Goal: Ask a question

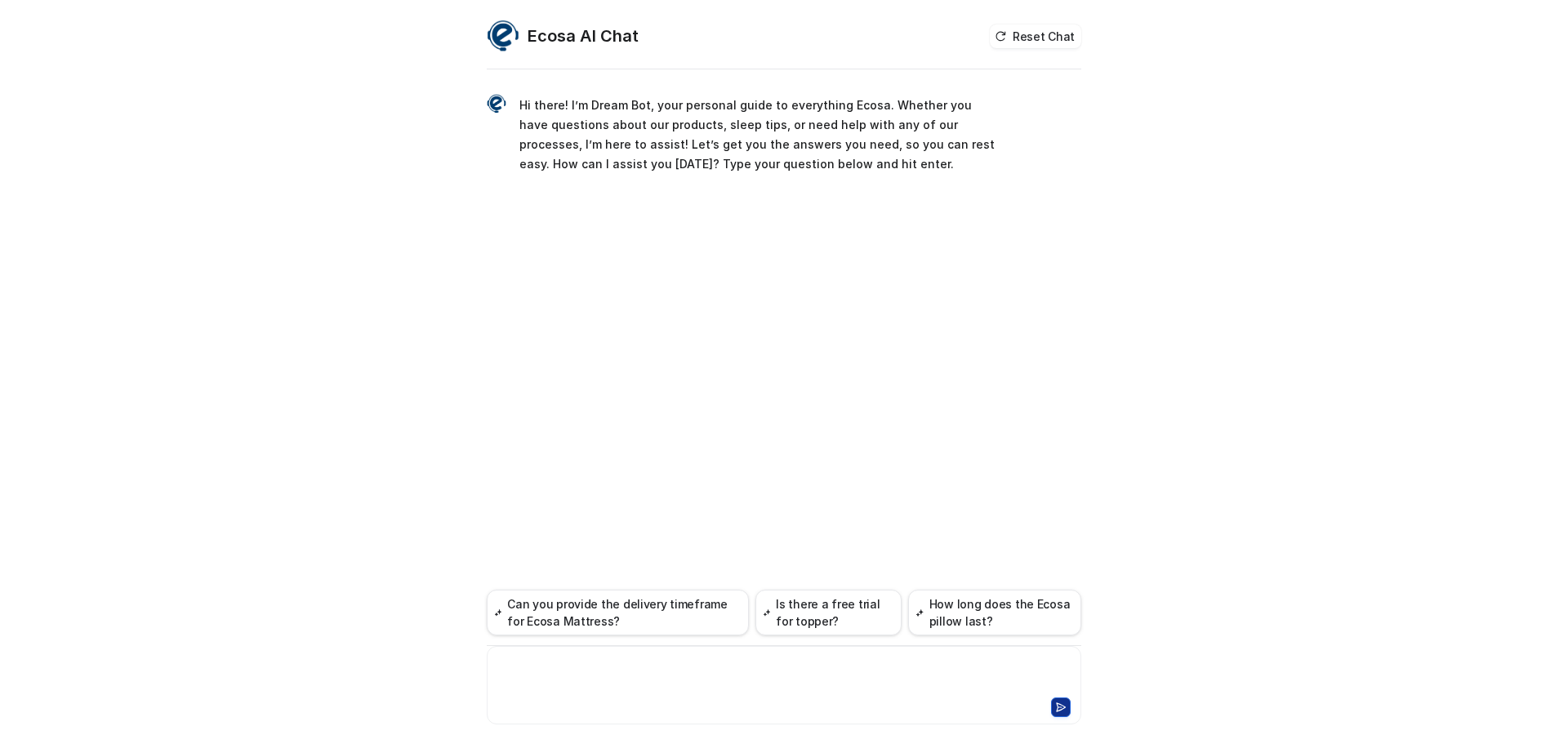
click at [583, 663] on div at bounding box center [784, 675] width 587 height 37
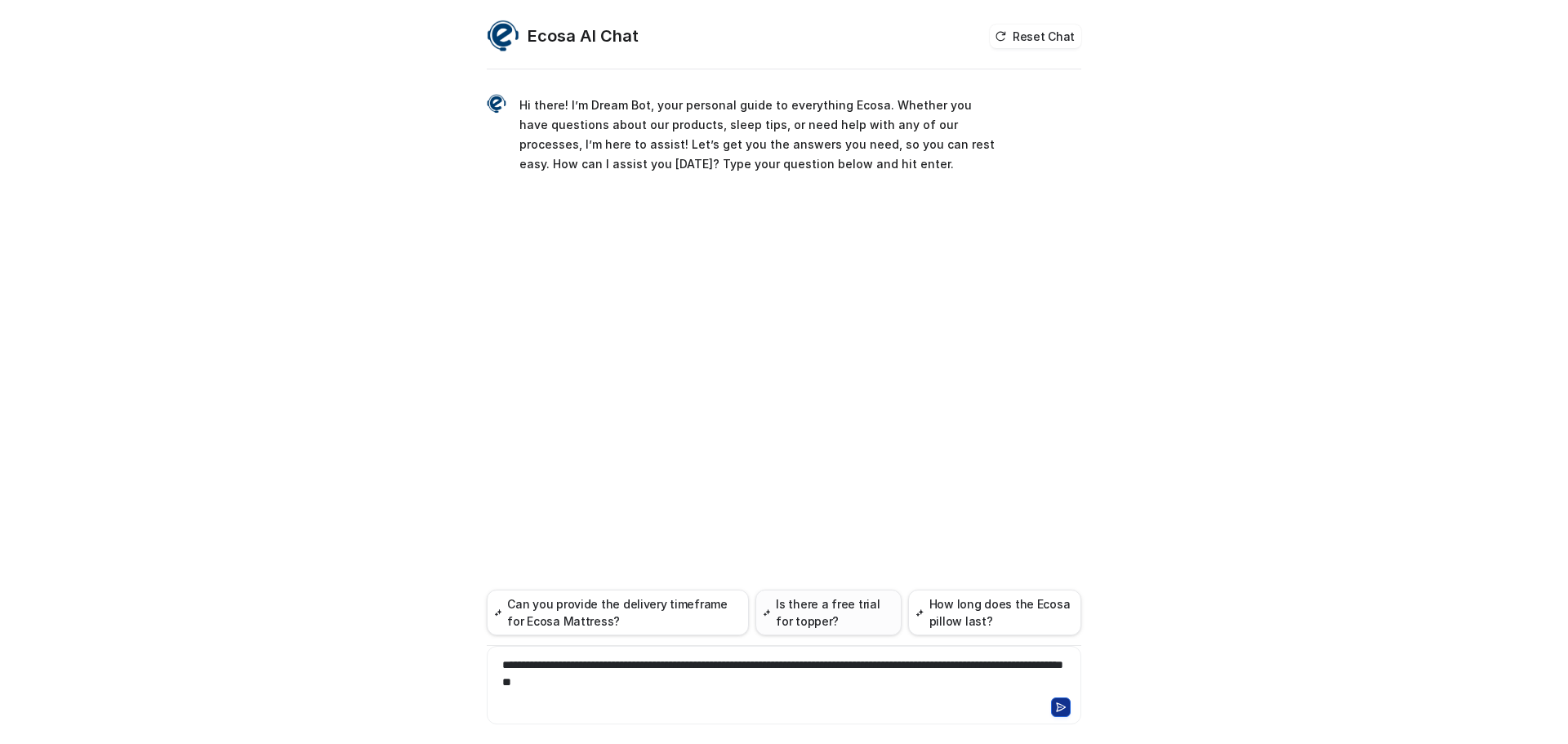
click at [830, 607] on button "Is there a free trial for topper?" at bounding box center [829, 612] width 146 height 46
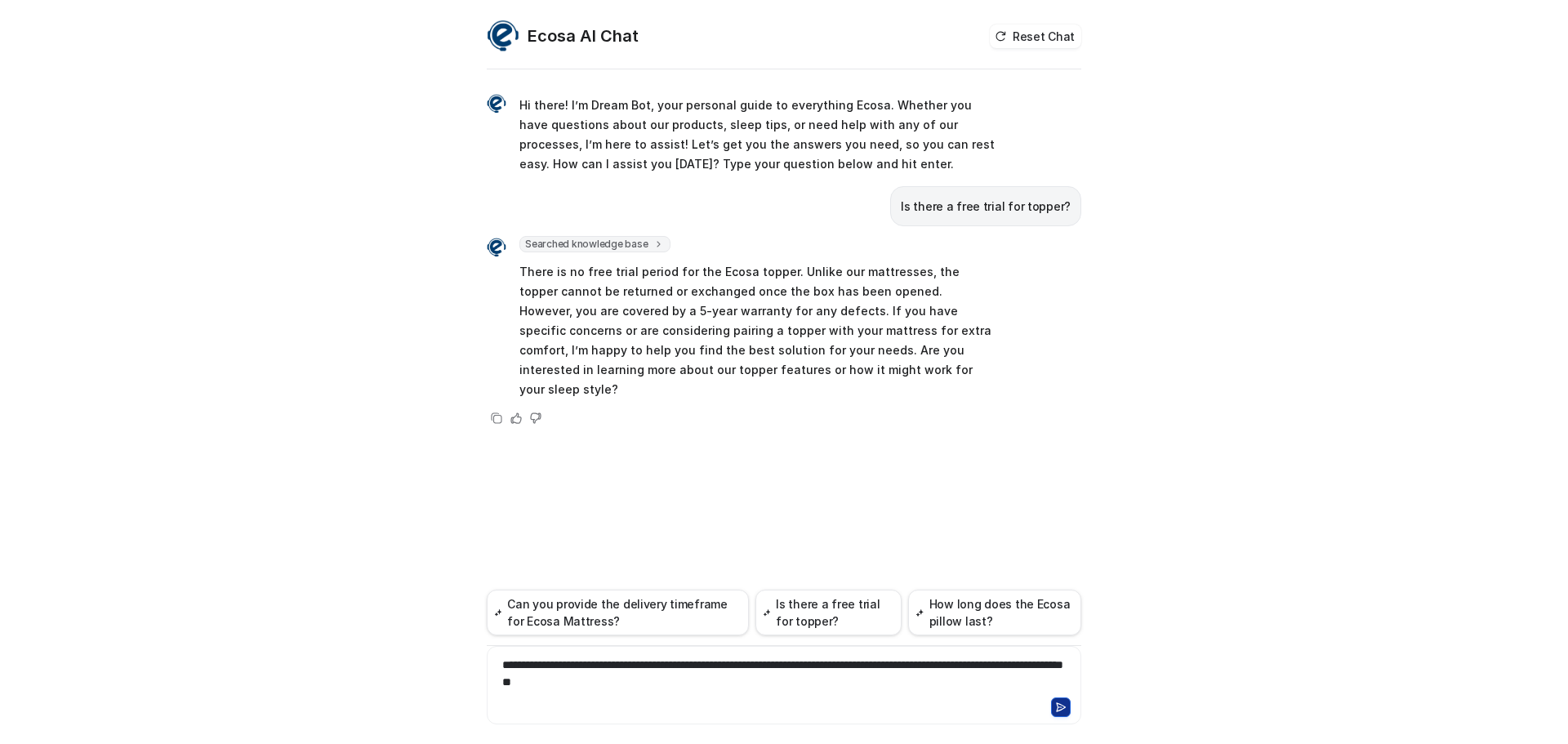
click at [1057, 706] on icon at bounding box center [1060, 707] width 11 height 11
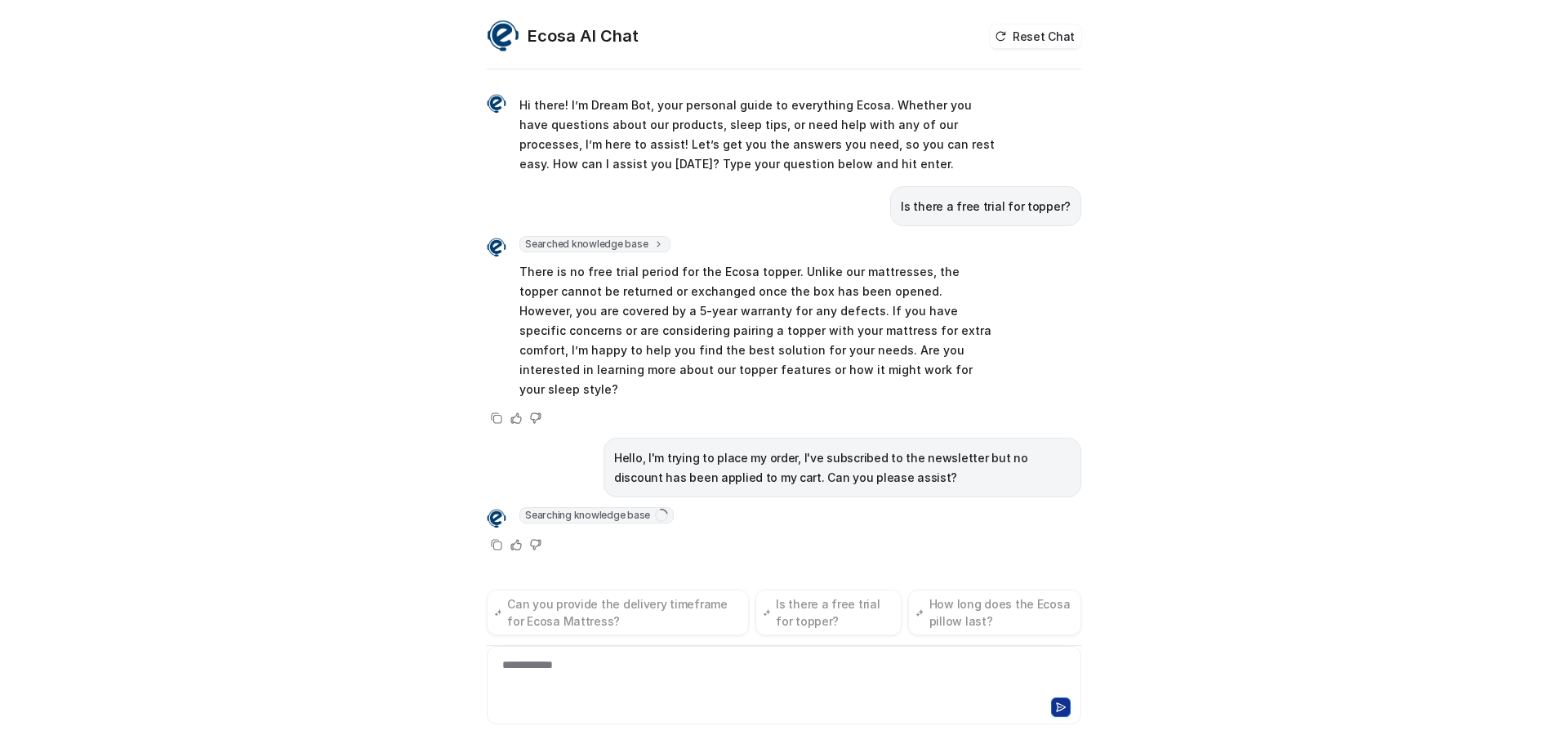
click at [1310, 389] on div "Ecosa AI Chat Reset Chat Hi there! I’m Dream Bot, your personal guide to everyt…" at bounding box center [784, 372] width 1568 height 744
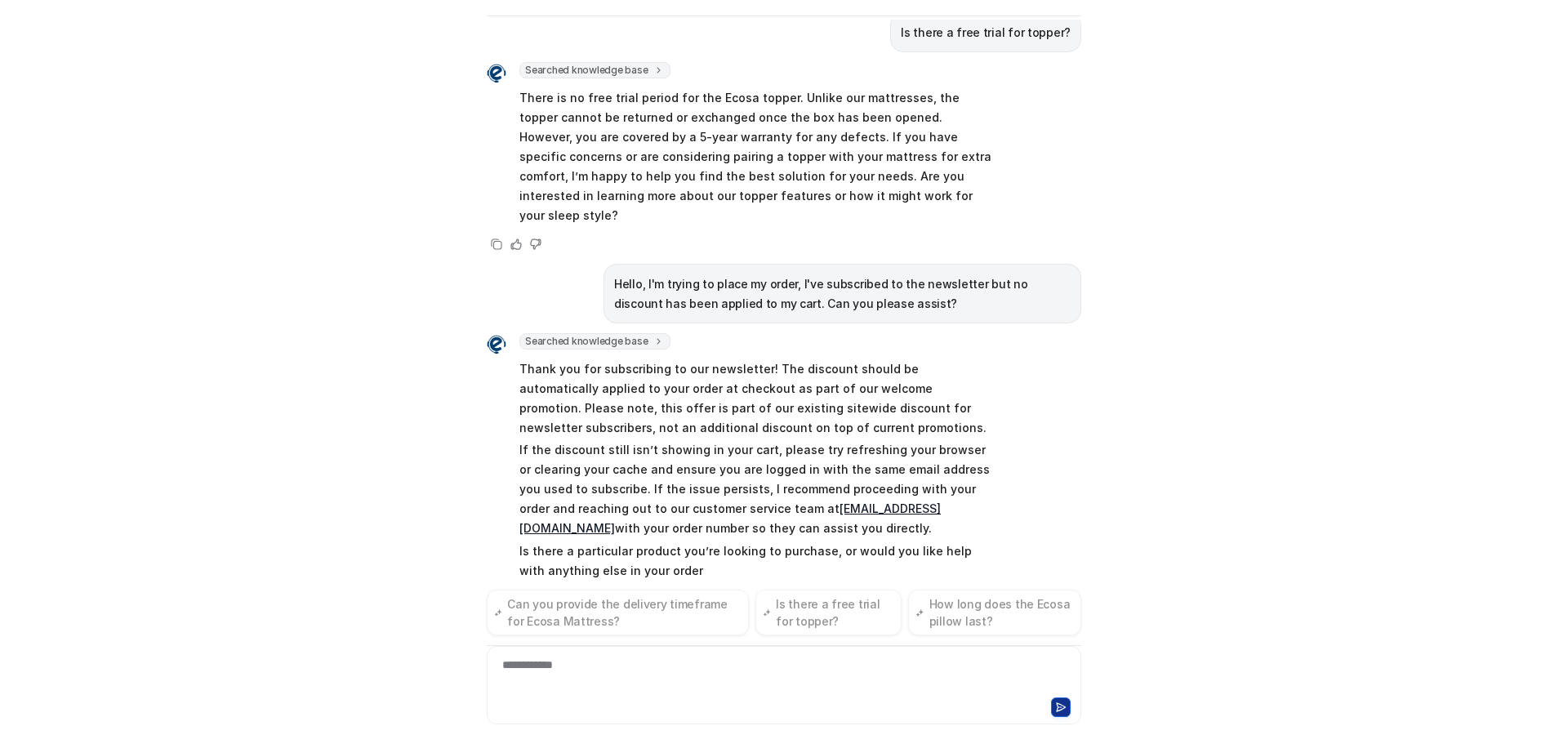
scroll to position [140, 0]
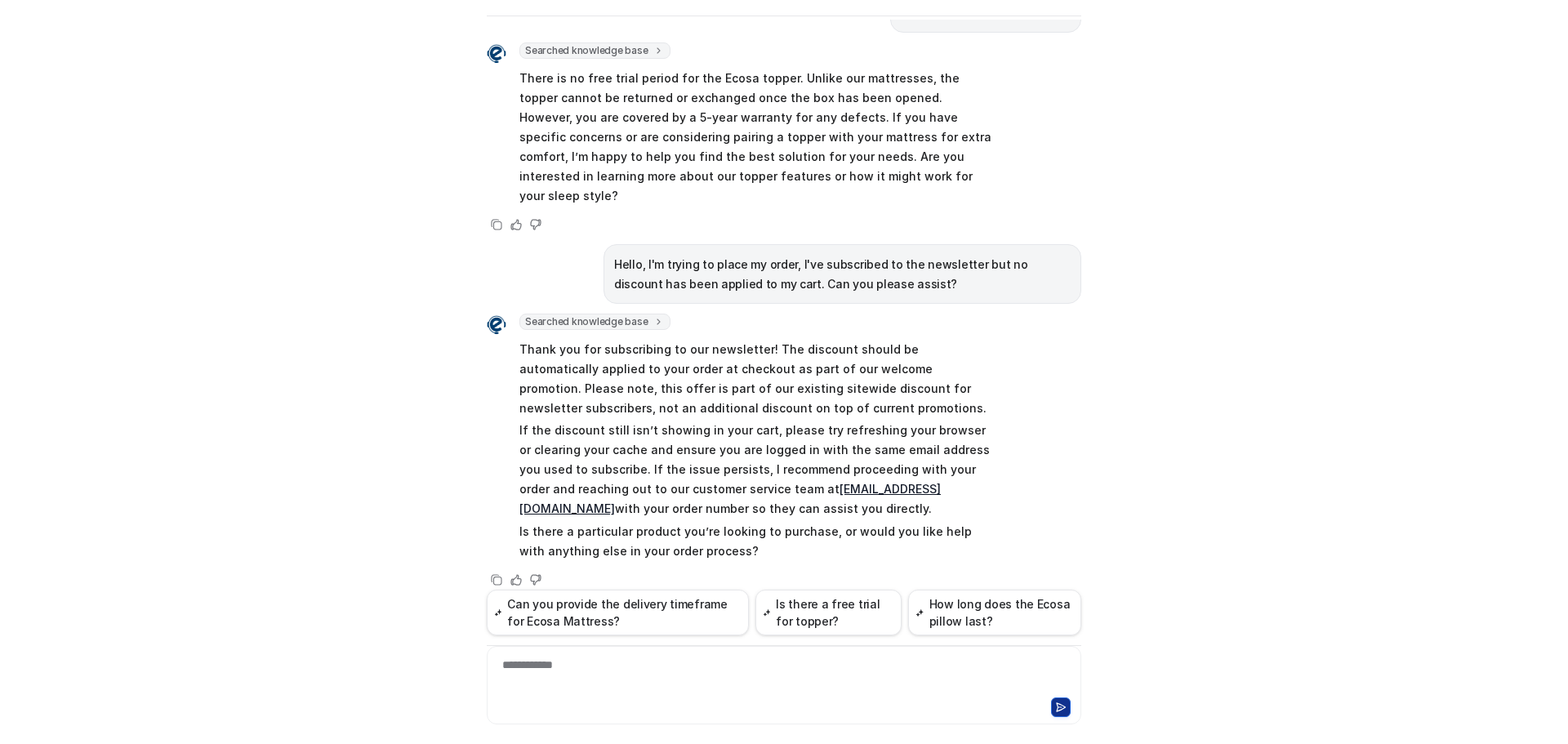
click at [572, 667] on div "**********" at bounding box center [784, 675] width 587 height 37
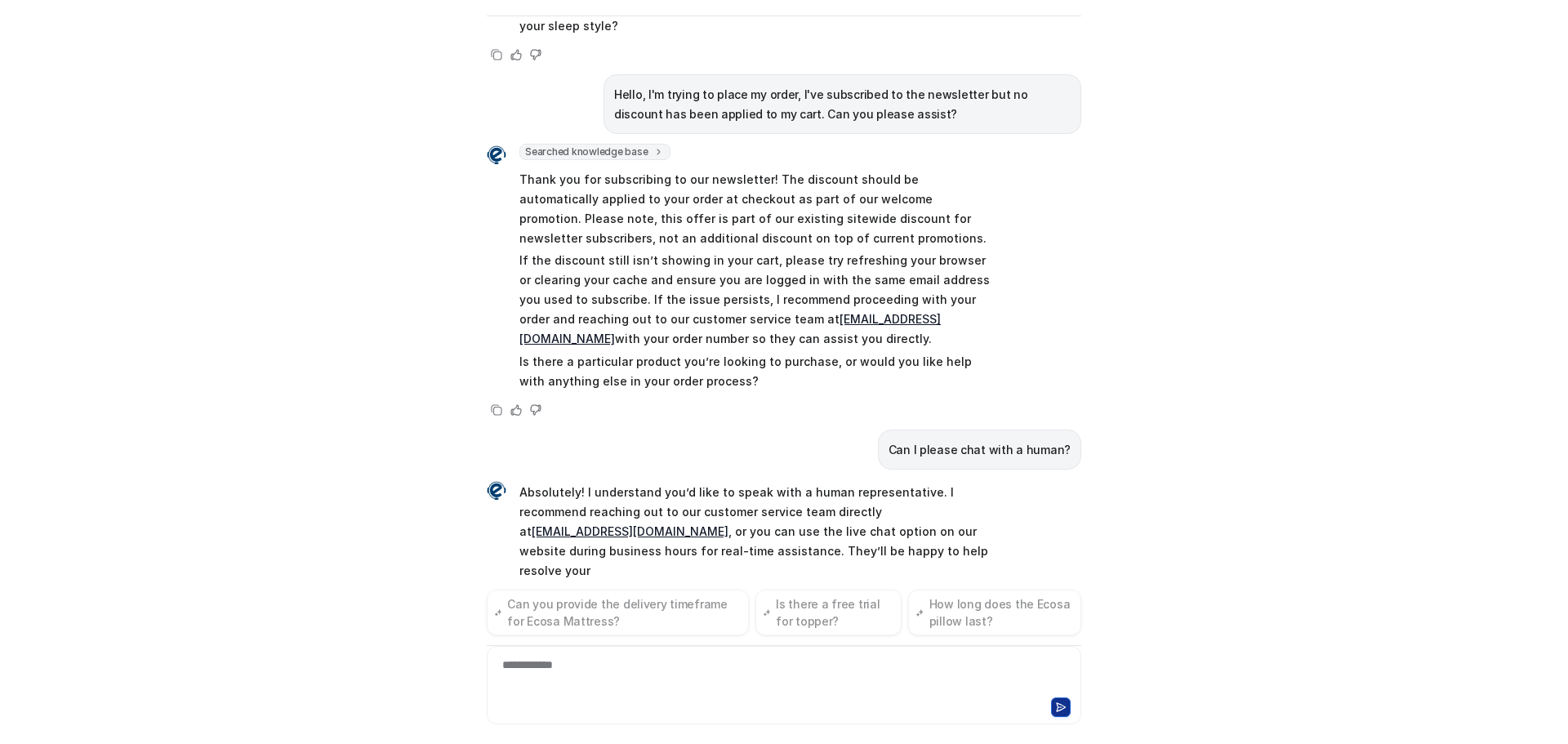
scroll to position [333, 0]
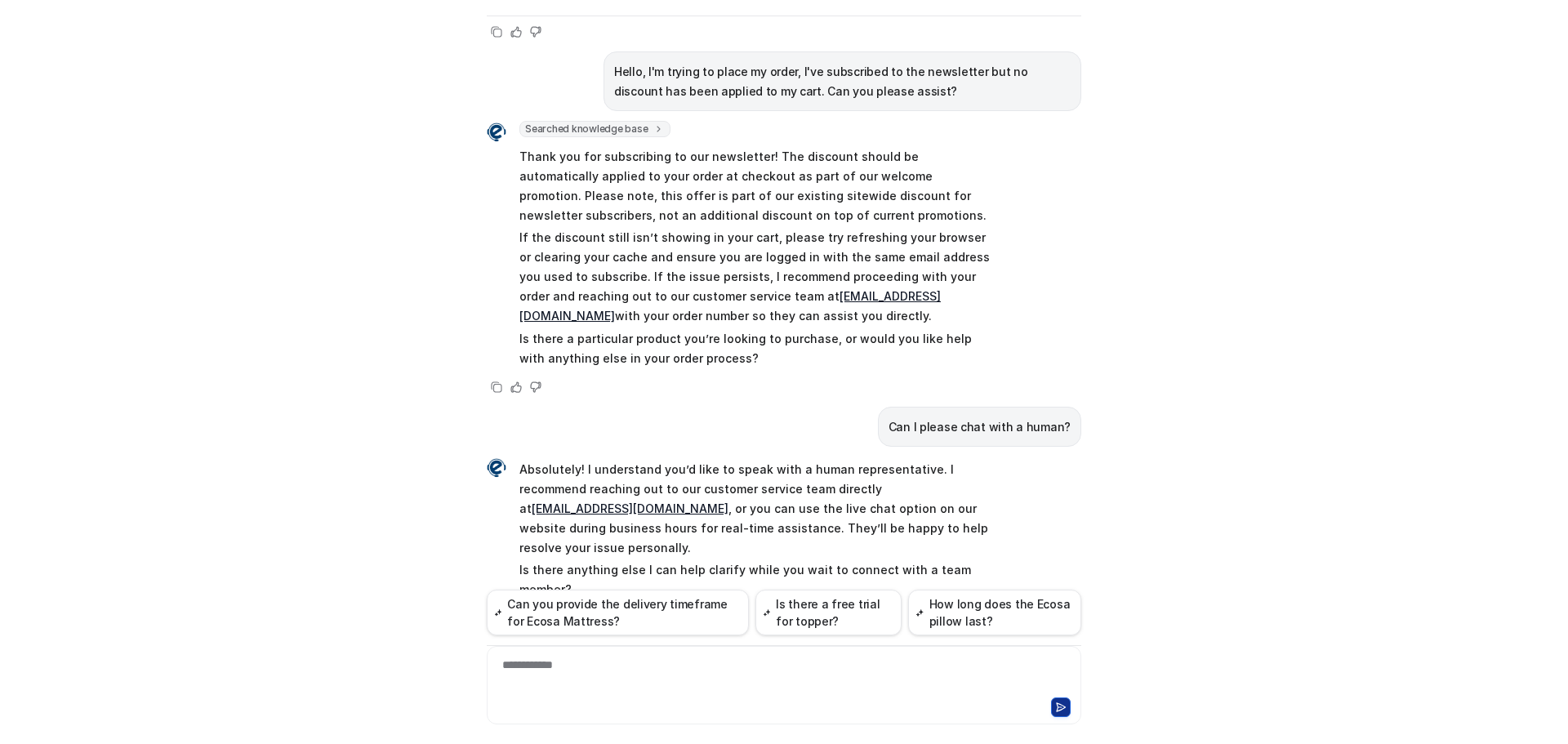
click at [1318, 392] on div "Ecosa AI Chat Reset Chat Hi there! I’m Dream Bot, your personal guide to everyt…" at bounding box center [784, 372] width 1568 height 744
